Goal: Register for event/course

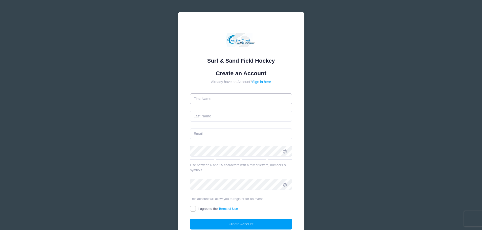
click at [239, 99] on input "text" at bounding box center [241, 99] width 102 height 11
type input "[PERSON_NAME] [PERSON_NAME]"
type input "[PERSON_NAME]"
type input "[EMAIL_ADDRESS][DOMAIN_NAME]"
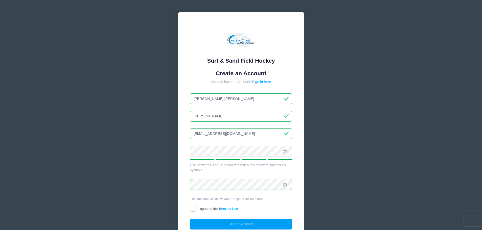
click at [193, 209] on input "I agree to the Terms of Use" at bounding box center [193, 209] width 6 height 6
checkbox input "true"
click at [246, 224] on button "Create Account" at bounding box center [241, 224] width 102 height 11
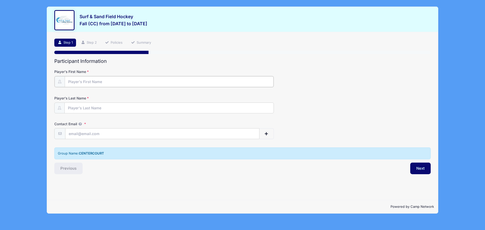
click at [110, 81] on input "Player's First Name" at bounding box center [169, 81] width 209 height 11
type input "[PERSON_NAME]"
click at [84, 134] on input "Contact Email" at bounding box center [162, 133] width 194 height 11
type input "[EMAIL_ADDRESS][DOMAIN_NAME]"
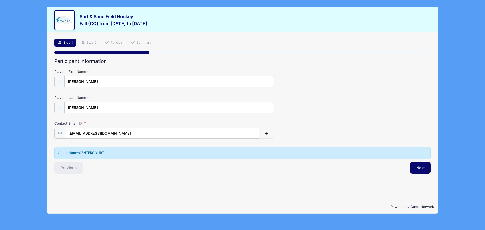
click at [126, 175] on div "Step 1 /7 Step 1 Step 2 Policies Summary Participant Information Player's First…" at bounding box center [242, 116] width 391 height 168
click at [423, 167] on button "Next" at bounding box center [421, 168] width 20 height 12
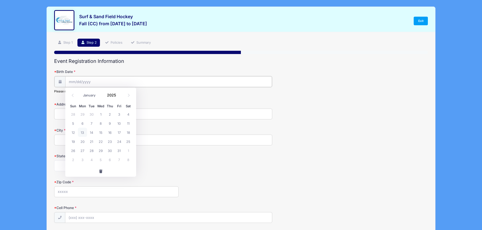
click at [76, 82] on input "Birth Date" at bounding box center [168, 81] width 206 height 11
click at [119, 96] on span at bounding box center [119, 97] width 4 height 4
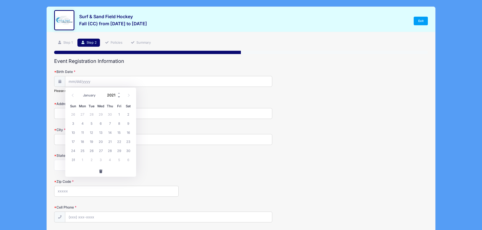
click at [119, 96] on span at bounding box center [119, 97] width 4 height 4
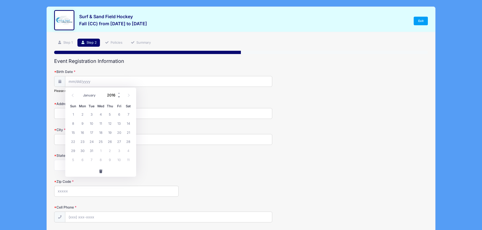
click at [119, 96] on span at bounding box center [119, 97] width 4 height 4
click at [119, 92] on span at bounding box center [119, 93] width 4 height 4
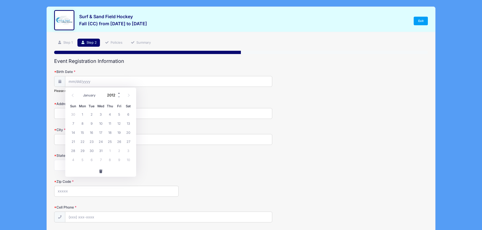
type input "2013"
click at [87, 97] on select "January February March April May June July August September October November De…" at bounding box center [91, 95] width 22 height 7
select select "0"
click at [80, 92] on select "January February March April May June July August September October November De…" at bounding box center [91, 95] width 22 height 7
click at [109, 151] on span "31" at bounding box center [109, 150] width 9 height 9
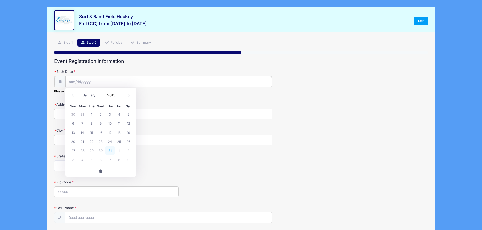
type input "[DATE]"
click at [75, 114] on input "Address" at bounding box center [163, 113] width 218 height 11
type input "[STREET_ADDRESS][PERSON_NAME]"
type input "[GEOGRAPHIC_DATA]"
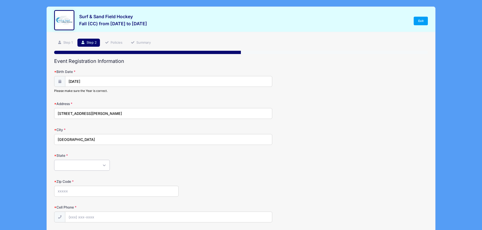
select select "NJ"
type input "07940"
type input "[PHONE_NUMBER]"
type input "[EMAIL_ADDRESS][DOMAIN_NAME]"
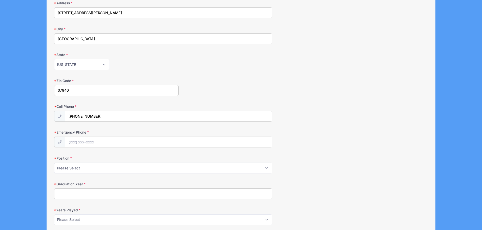
scroll to position [101, 0]
click at [83, 141] on input "Emergency Phone" at bounding box center [168, 142] width 206 height 11
type input "[PHONE_NUMBER]"
click at [106, 168] on select "Please Select Forward Midfielder Fullback Goalie" at bounding box center [163, 168] width 218 height 11
select select "Midfielder"
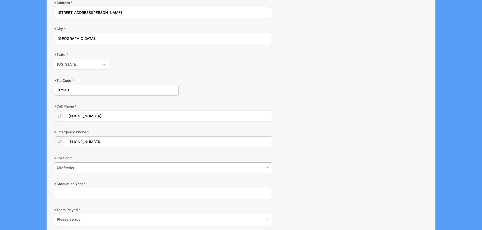
click at [54, 163] on select "Please Select Forward Midfielder Fullback Goalie" at bounding box center [163, 168] width 218 height 11
click at [242, 169] on select "Please Select Forward Midfielder Fullback Goalie" at bounding box center [163, 168] width 218 height 11
click at [327, 183] on div "Graduation Year" at bounding box center [240, 190] width 373 height 18
click at [255, 194] on input "Graduation Year" at bounding box center [163, 193] width 218 height 11
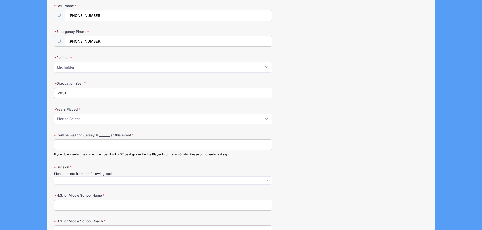
scroll to position [202, 0]
type input "2031"
click at [121, 119] on select "Please Select 1 2 3 4 5 6 7 8 9 10+" at bounding box center [163, 118] width 218 height 11
select select "3"
click at [54, 113] on select "Please Select 1 2 3 4 5 6 7 8 9 10+" at bounding box center [163, 118] width 218 height 11
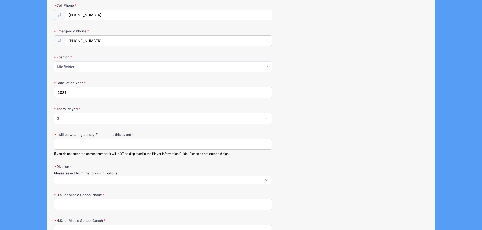
click at [316, 141] on div "I will be wearing Jersey # _______ at this event If you do not enter the correc…" at bounding box center [240, 144] width 373 height 24
click at [92, 143] on input "I will be wearing Jersey # _______ at this event" at bounding box center [163, 144] width 218 height 11
click at [92, 180] on span at bounding box center [163, 180] width 218 height 8
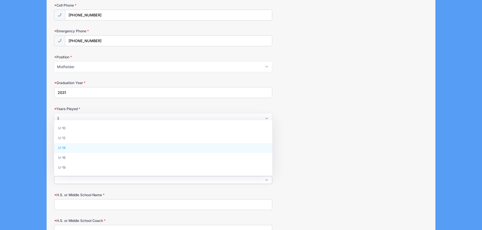
select select "U-14"
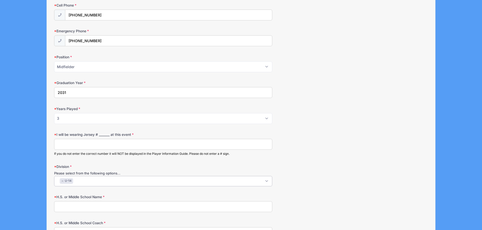
click at [409, 137] on div "I will be wearing Jersey # _______ at this event If you do not enter the correc…" at bounding box center [240, 144] width 373 height 24
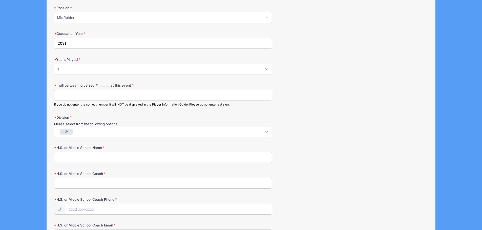
scroll to position [253, 0]
click at [117, 157] on input "H.S. or Middle School Name" at bounding box center [163, 156] width 218 height 11
type input "[GEOGRAPHIC_DATA]"
click at [119, 180] on input "H.S. or Middle School Coach" at bounding box center [163, 182] width 218 height 11
type input "[PERSON_NAME]"
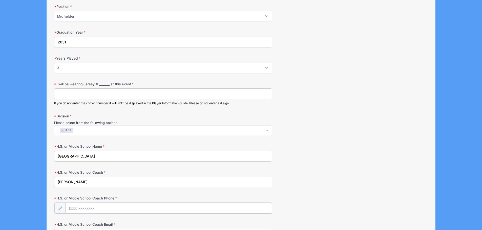
click at [97, 207] on input "H.S. or Middle School Coach Phone" at bounding box center [168, 208] width 206 height 11
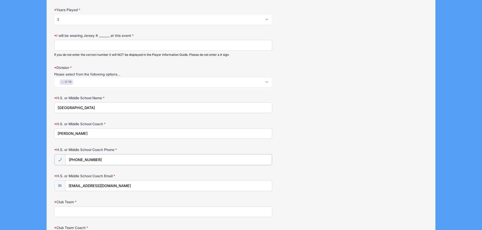
scroll to position [303, 0]
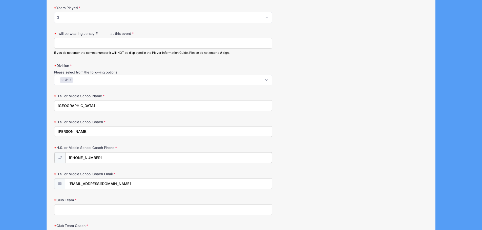
type input "[PHONE_NUMBER]"
drag, startPoint x: 124, startPoint y: 185, endPoint x: 56, endPoint y: 184, distance: 68.3
click at [56, 184] on div "[EMAIL_ADDRESS][DOMAIN_NAME]" at bounding box center [163, 183] width 218 height 11
type input "[EMAIL_ADDRESS][DOMAIN_NAME]"
click at [110, 211] on input "Club Team" at bounding box center [163, 209] width 218 height 11
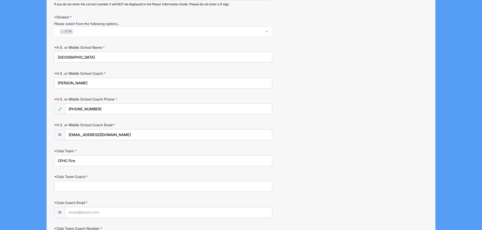
scroll to position [354, 0]
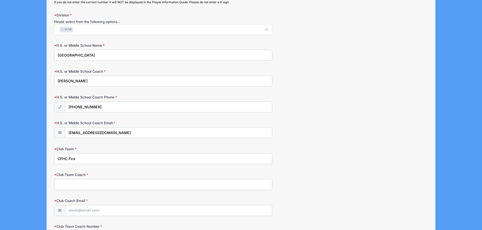
type input "CFHC Fire"
click at [127, 184] on input "Club Team Coach" at bounding box center [163, 184] width 218 height 11
type input "[PERSON_NAME]"
drag, startPoint x: 128, startPoint y: 131, endPoint x: 65, endPoint y: 129, distance: 63.0
click at [65, 129] on input "[EMAIL_ADDRESS][DOMAIN_NAME]" at bounding box center [168, 133] width 206 height 11
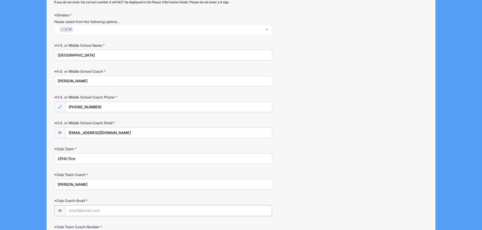
click at [76, 213] on input "Club Coach Email" at bounding box center [168, 211] width 206 height 11
paste input "[EMAIL_ADDRESS][DOMAIN_NAME]"
type input "[EMAIL_ADDRESS][DOMAIN_NAME]"
click at [376, 178] on div "Club Team Coach [PERSON_NAME]" at bounding box center [240, 181] width 373 height 18
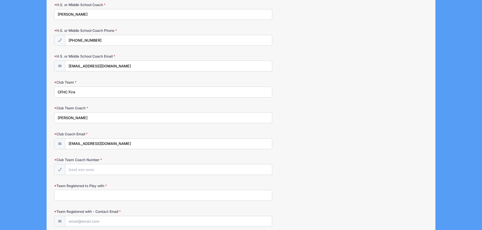
scroll to position [430, 0]
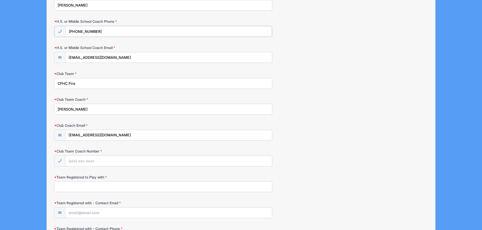
drag, startPoint x: 111, startPoint y: 31, endPoint x: 37, endPoint y: 29, distance: 74.1
click at [84, 161] on input "Club Team Coach Number" at bounding box center [168, 160] width 206 height 11
paste input "[PHONE_NUMBER]"
type input "[PHONE_NUMBER]"
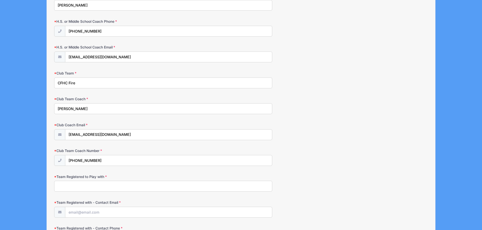
click at [90, 189] on input "Team Registered to Play with" at bounding box center [163, 186] width 218 height 11
drag, startPoint x: 96, startPoint y: 84, endPoint x: 52, endPoint y: 84, distance: 44.2
click at [60, 184] on input "Team Registered to Play with" at bounding box center [163, 186] width 218 height 11
paste input "CFHC Fire"
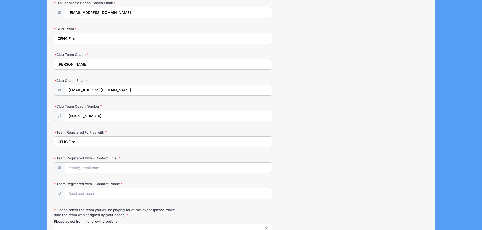
scroll to position [480, 0]
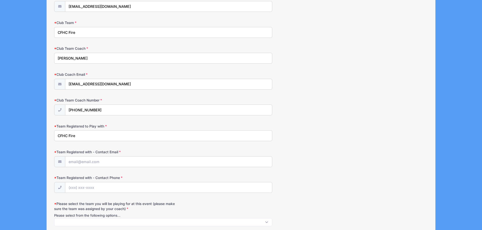
type input "CFHC Fire"
click at [69, 162] on input "Team Registered with - Contact Email" at bounding box center [168, 162] width 206 height 11
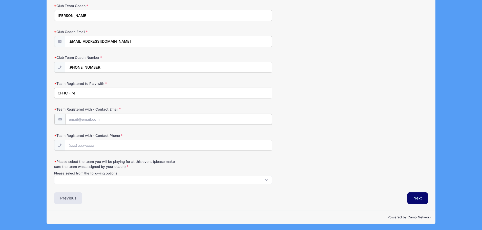
scroll to position [524, 0]
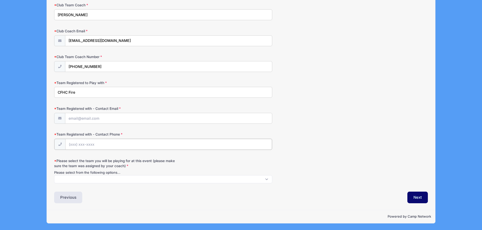
click at [118, 144] on input "Team Registered with - Contact Phone" at bounding box center [168, 144] width 206 height 11
click at [278, 146] on div "Team Registered with - Contact Phone" at bounding box center [240, 141] width 373 height 18
click at [161, 178] on span at bounding box center [163, 179] width 218 height 8
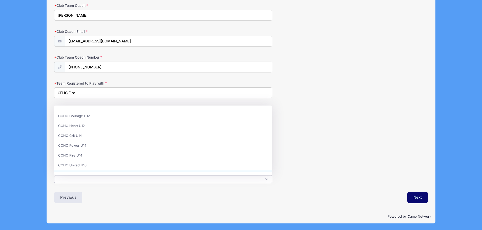
scroll to position [26, 0]
select select "CCHC Fire U14"
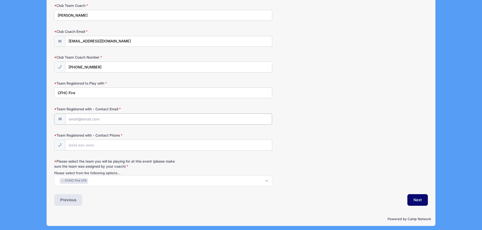
click at [106, 118] on input "Team Registered with - Contact Email" at bounding box center [168, 119] width 206 height 11
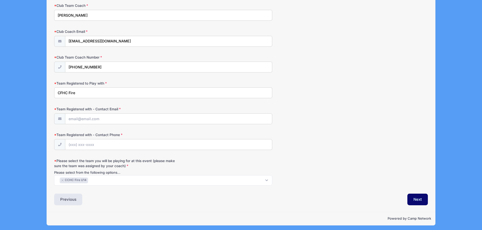
click at [114, 107] on label "Team Registered with - Contact Email" at bounding box center [116, 109] width 124 height 5
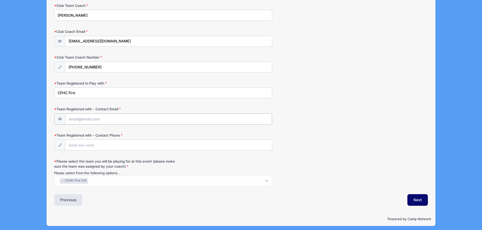
click at [114, 114] on input "Team Registered with - Contact Email" at bounding box center [168, 119] width 206 height 11
click at [98, 145] on input "Team Registered with - Contact Phone" at bounding box center [168, 145] width 206 height 11
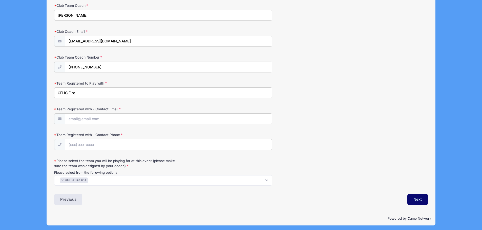
click at [339, 123] on div "Team Registered with - Contact Email" at bounding box center [240, 116] width 373 height 18
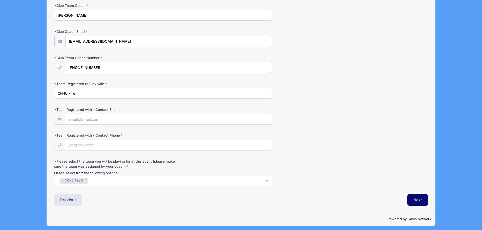
drag, startPoint x: 128, startPoint y: 42, endPoint x: 65, endPoint y: 42, distance: 62.9
click at [65, 42] on div "[EMAIL_ADDRESS][DOMAIN_NAME]" at bounding box center [163, 41] width 218 height 11
click at [88, 118] on input "Team Registered with - Contact Email" at bounding box center [168, 119] width 206 height 11
paste input "[EMAIL_ADDRESS][DOMAIN_NAME]"
type input "[EMAIL_ADDRESS][DOMAIN_NAME]"
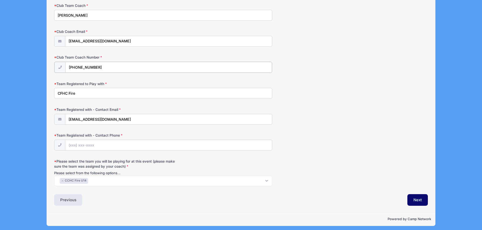
drag, startPoint x: 110, startPoint y: 66, endPoint x: 59, endPoint y: 65, distance: 50.8
click at [59, 65] on div "[PHONE_NUMBER]" at bounding box center [163, 67] width 218 height 11
click at [82, 145] on input "Team Registered with - Contact Phone" at bounding box center [168, 145] width 206 height 11
paste input "[PHONE_NUMBER]"
type input "[PHONE_NUMBER]"
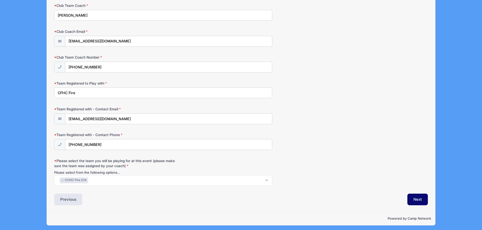
click at [331, 134] on div "Team Registered with - Contact Phone [PHONE_NUMBER]" at bounding box center [240, 141] width 373 height 18
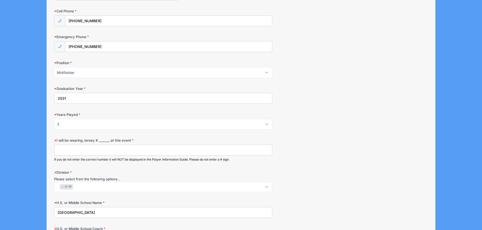
scroll to position [202, 0]
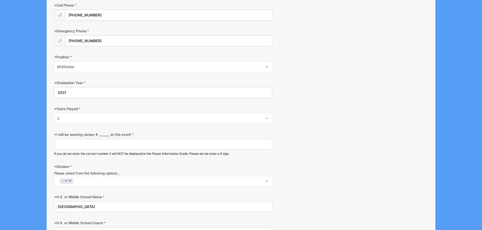
click at [198, 144] on input "I will be wearing Jersey # _______ at this event" at bounding box center [163, 144] width 218 height 11
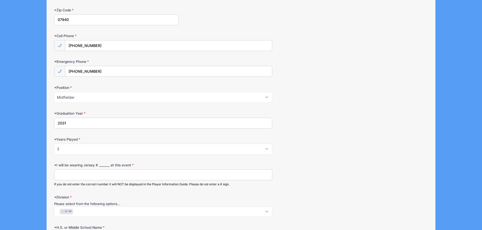
scroll to position [228, 0]
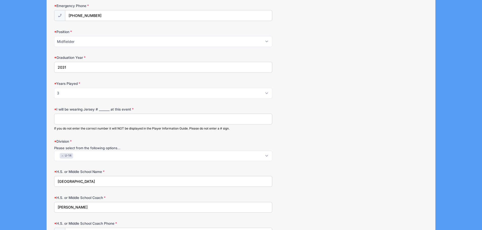
click at [71, 118] on input "I will be wearing Jersey # _______ at this event" at bounding box center [163, 119] width 218 height 11
